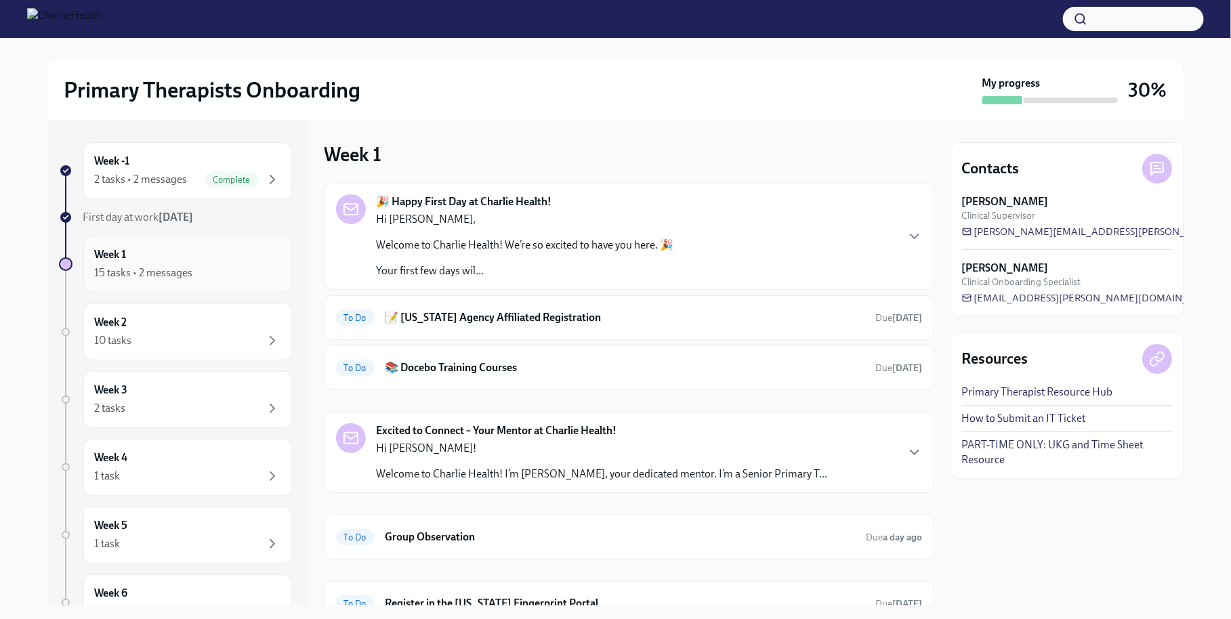
click at [240, 255] on div "Week 1 15 tasks • 2 messages" at bounding box center [188, 264] width 186 height 34
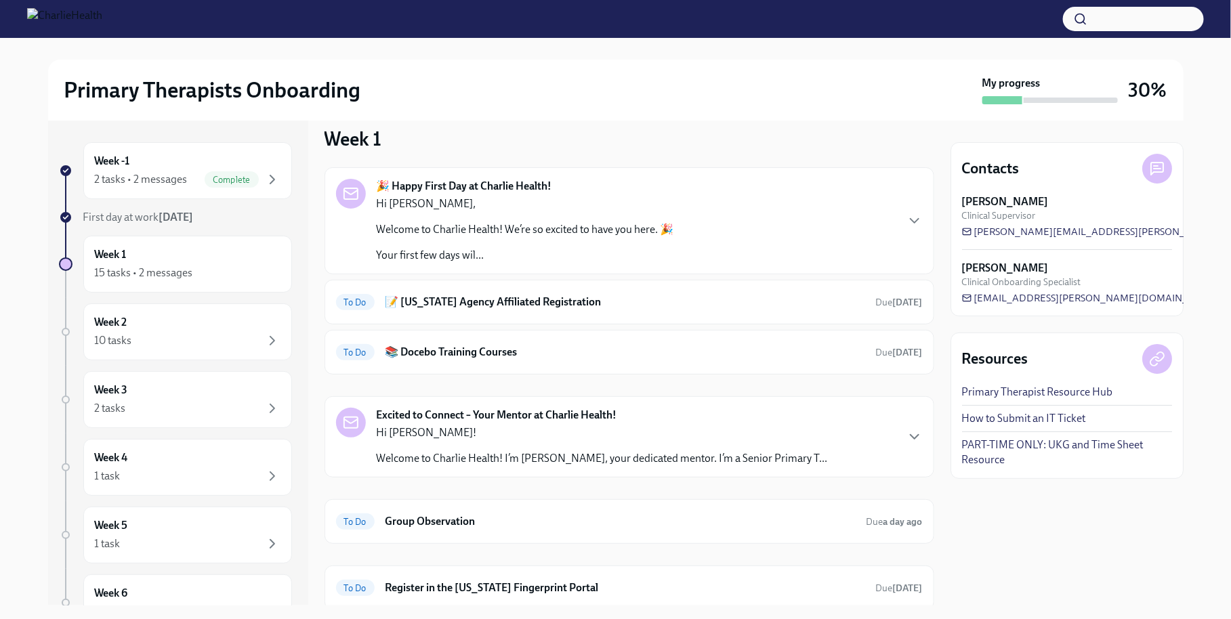
scroll to position [17, 0]
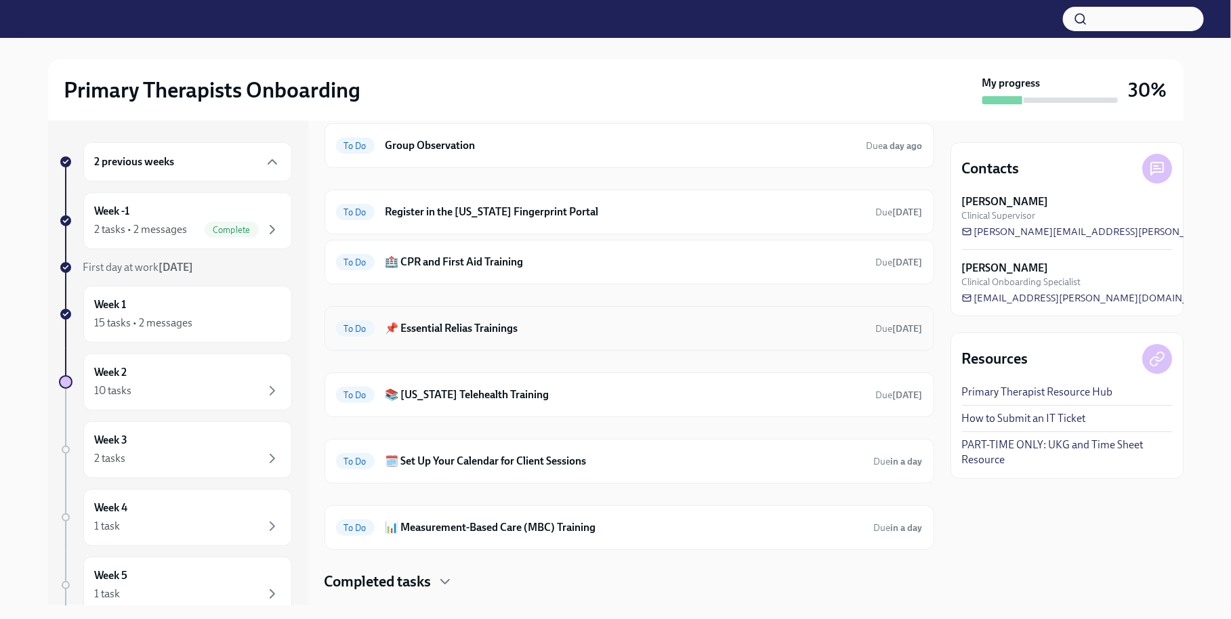
scroll to position [390, 0]
click at [550, 147] on h6 "Group Observation" at bounding box center [621, 147] width 470 height 15
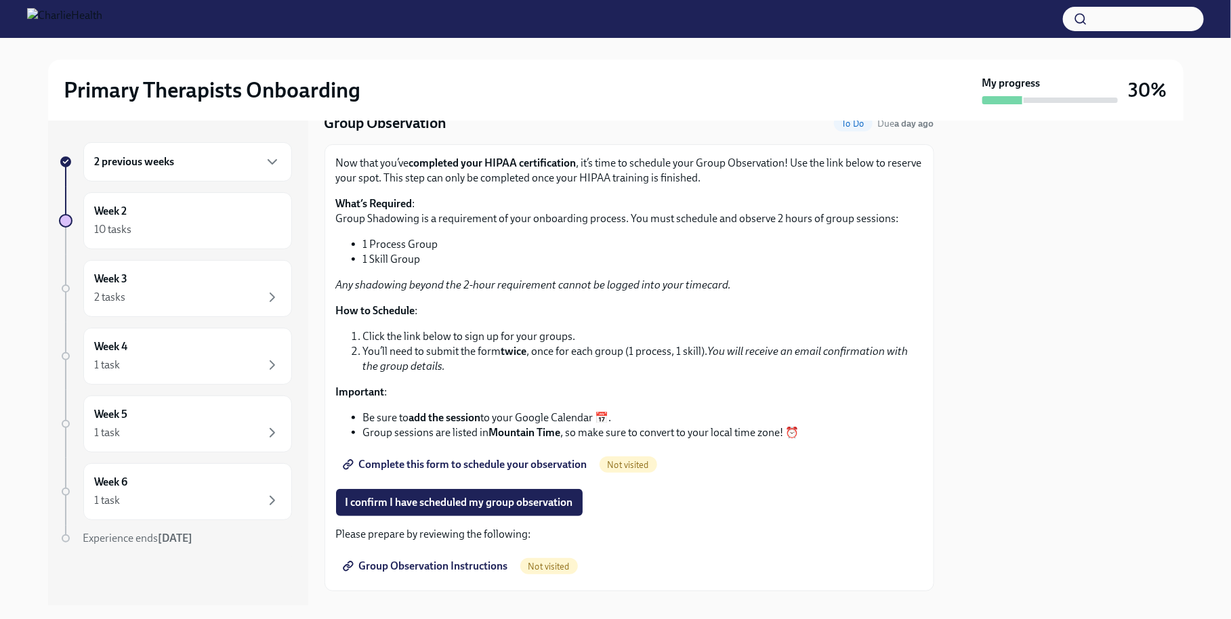
scroll to position [128, 0]
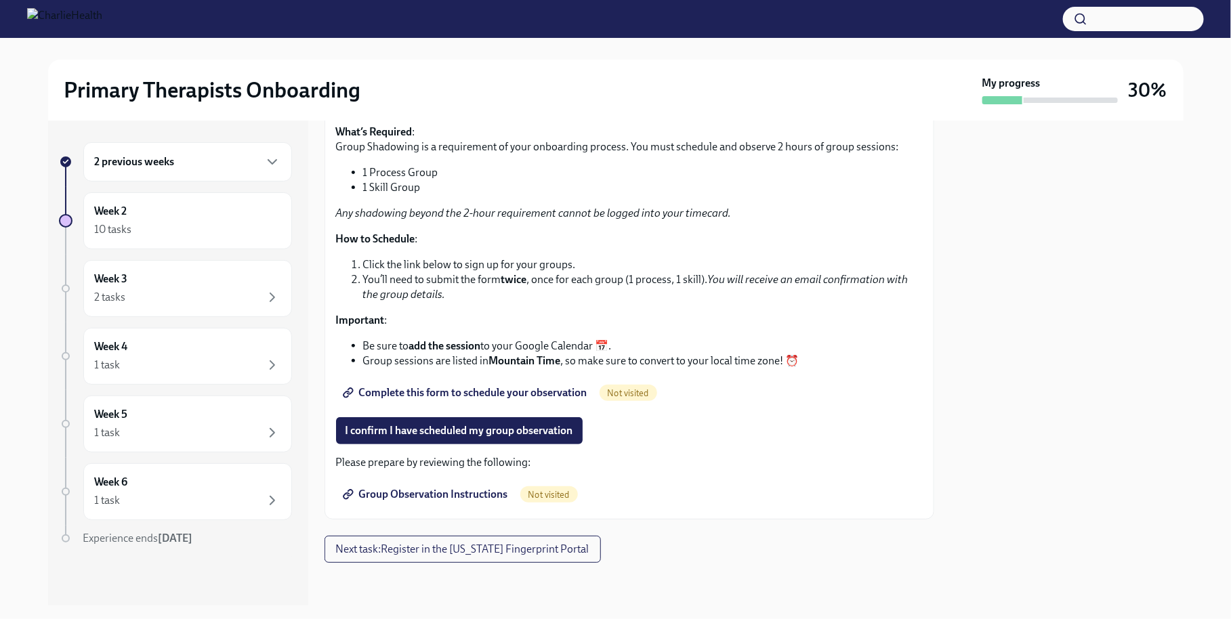
click at [833, 321] on p "Important :" at bounding box center [629, 320] width 587 height 15
click at [552, 429] on span "I confirm I have scheduled my group observation" at bounding box center [460, 431] width 228 height 14
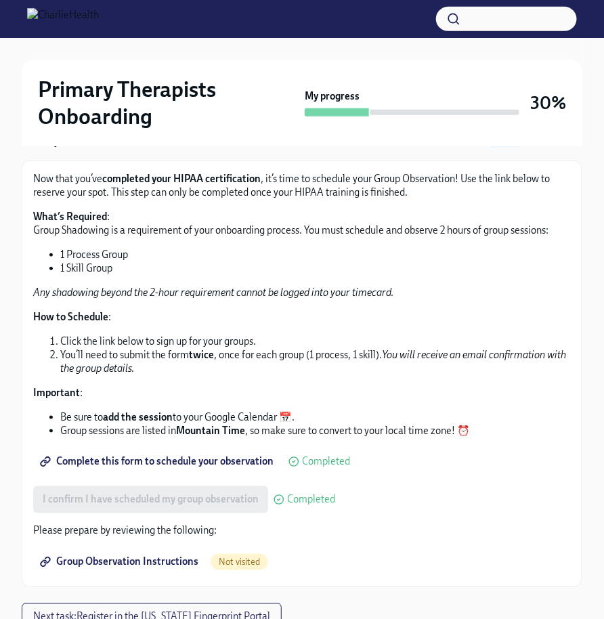
scroll to position [153, 0]
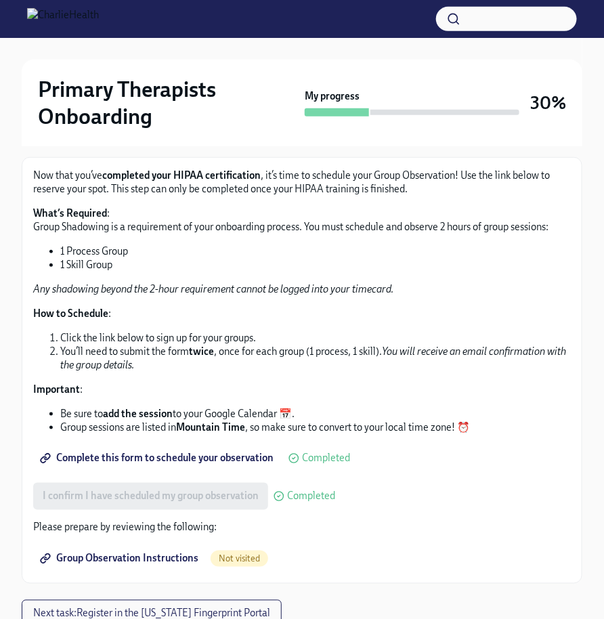
click at [172, 554] on span "Group Observation Instructions" at bounding box center [121, 559] width 156 height 14
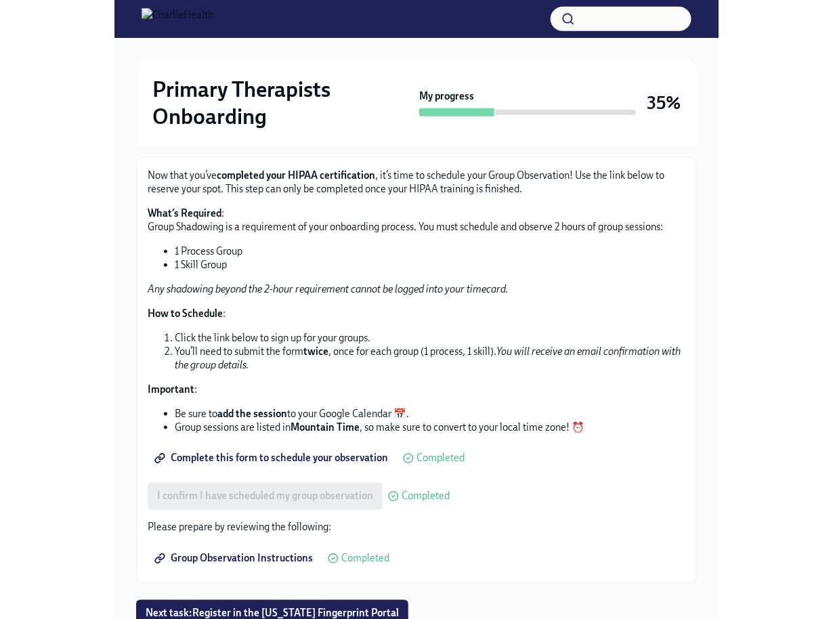
scroll to position [22, 0]
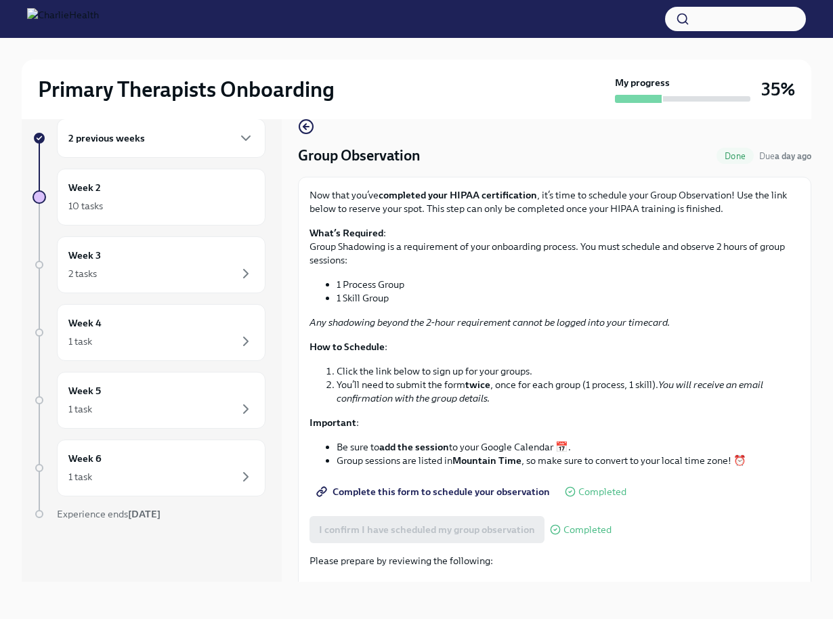
click at [492, 446] on li "Be sure to add the session to your Google Calendar 📅." at bounding box center [568, 447] width 463 height 14
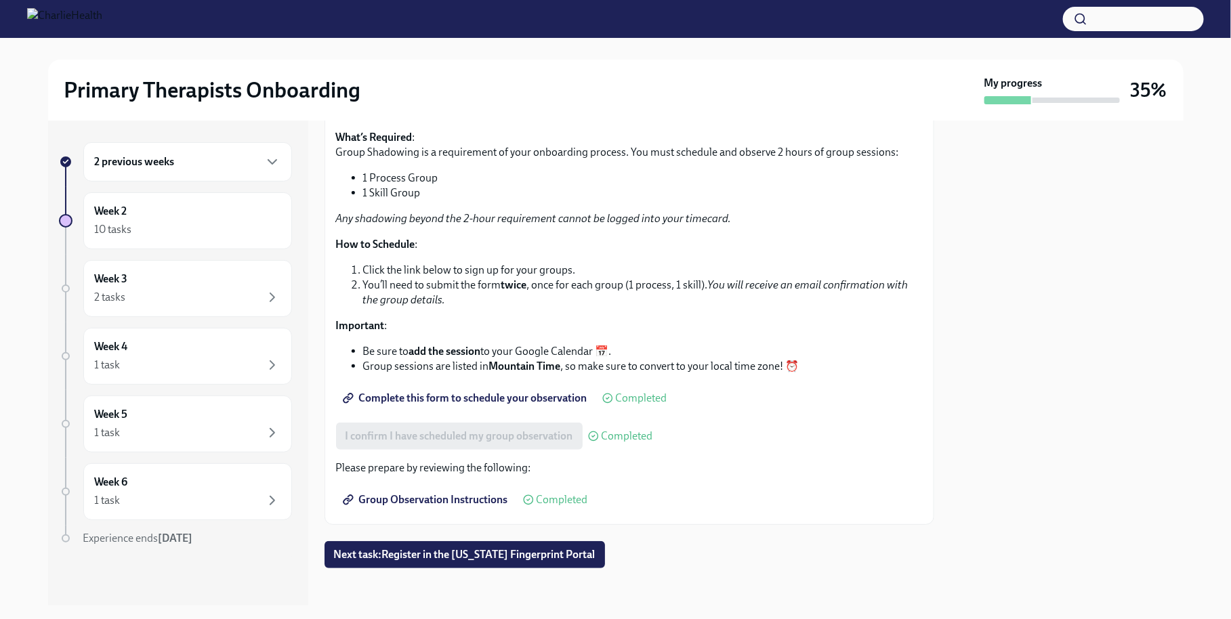
scroll to position [129, 0]
